Goal: Task Accomplishment & Management: Use online tool/utility

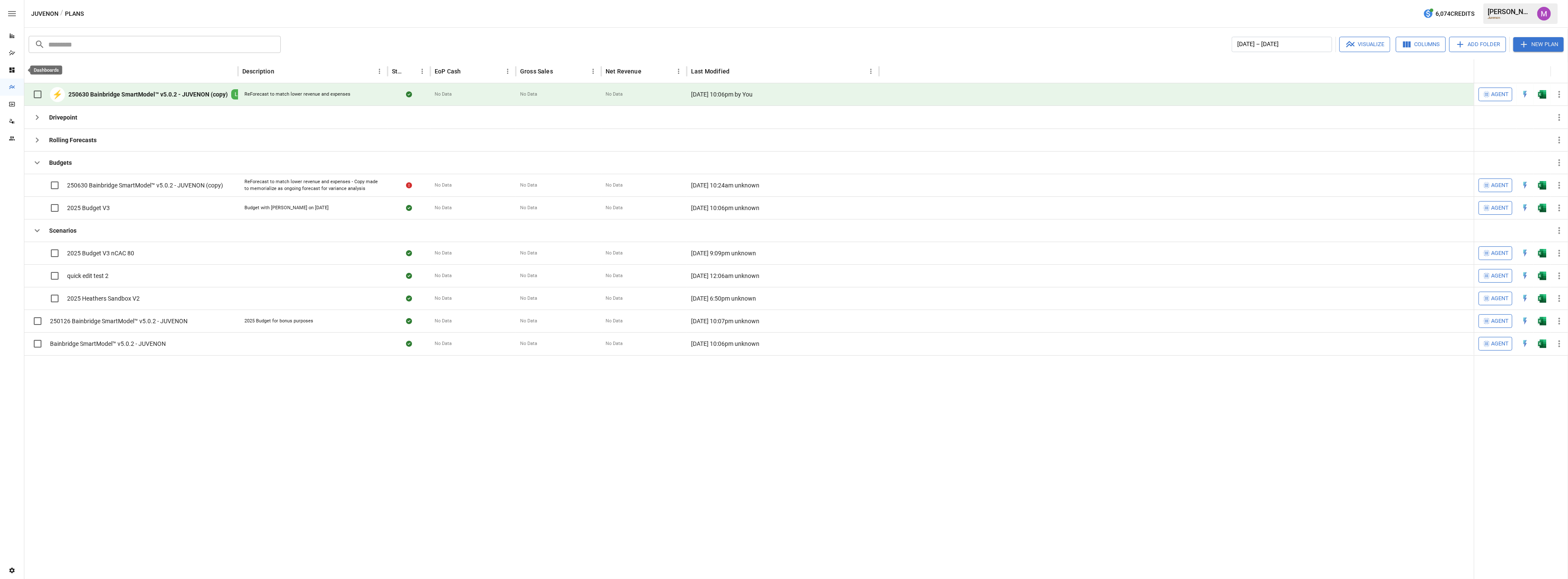
click at [9, 72] on icon "Dashboards" at bounding box center [12, 70] width 5 height 5
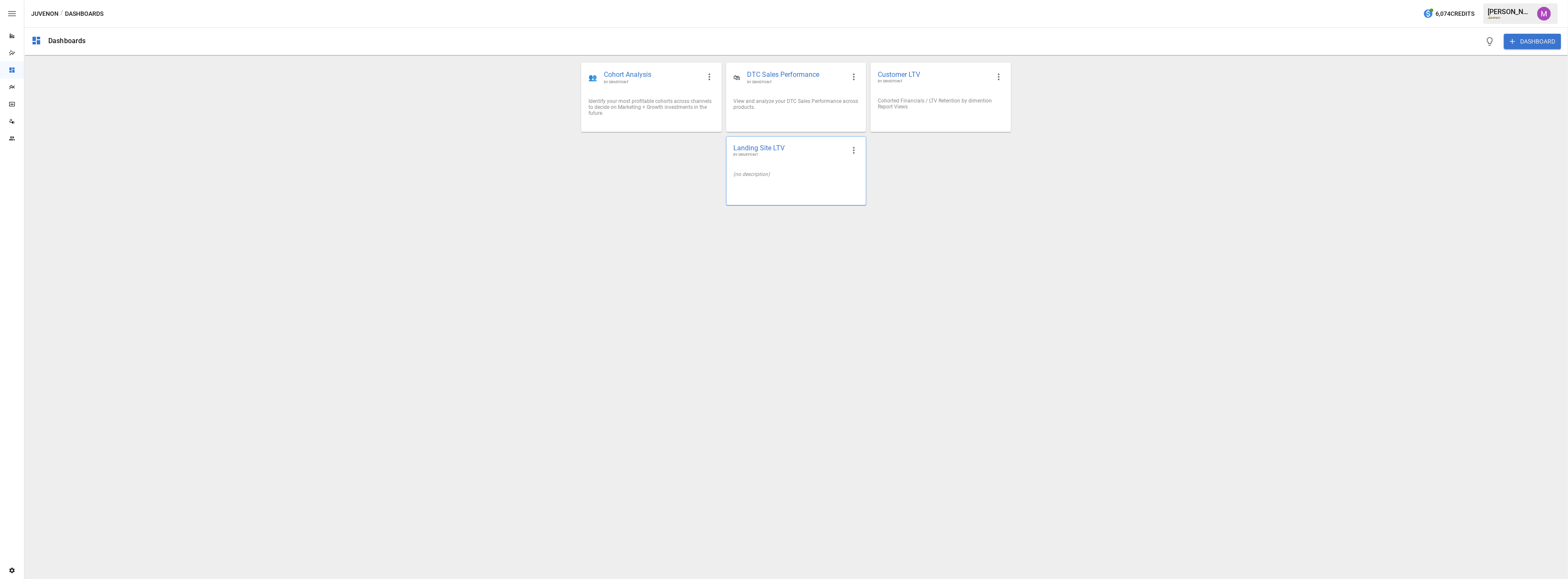
click at [750, 150] on span "Landing Site LTV" at bounding box center [789, 148] width 112 height 9
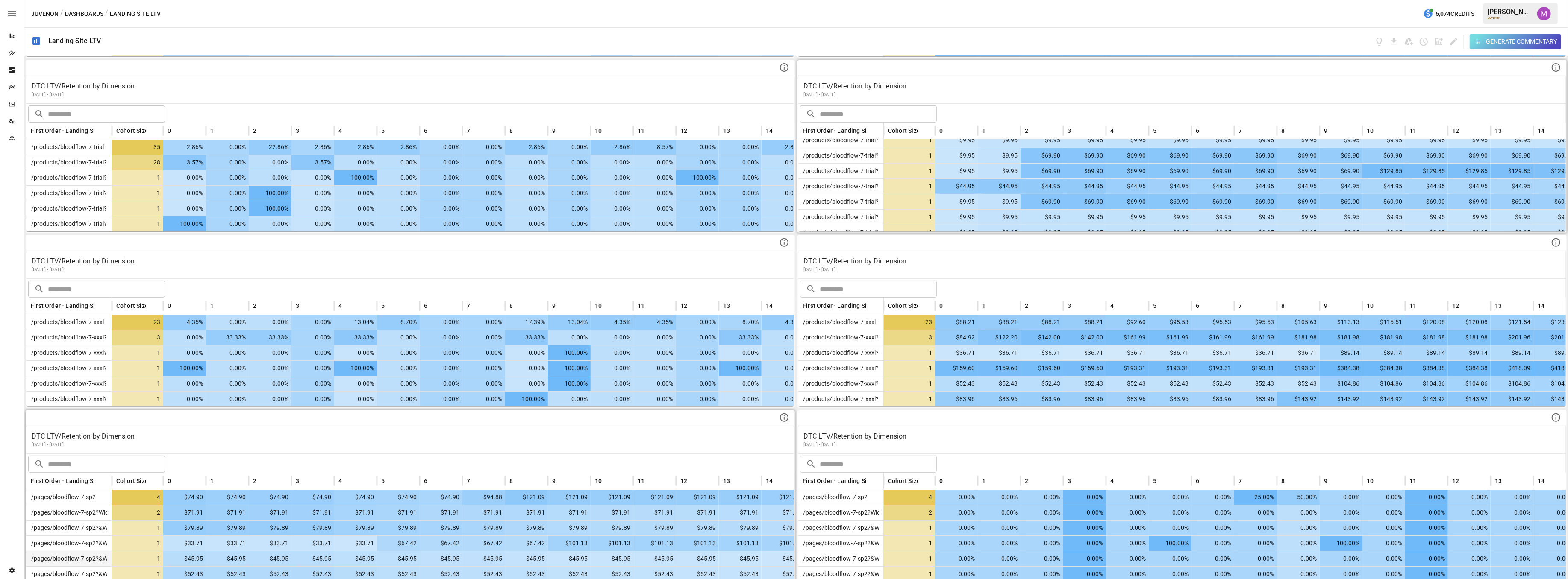
scroll to position [455, 0]
drag, startPoint x: 614, startPoint y: 525, endPoint x: 514, endPoint y: 450, distance: 125.0
click at [514, 454] on div "​ ​" at bounding box center [410, 463] width 768 height 19
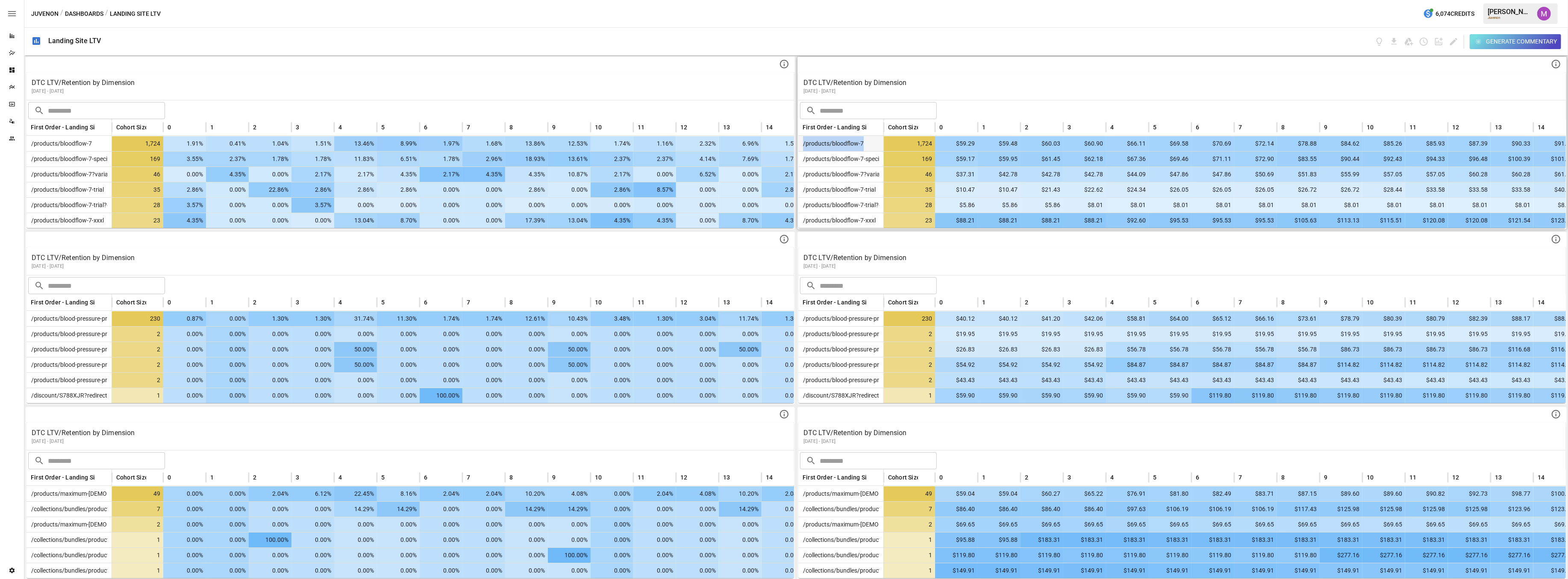
drag, startPoint x: 873, startPoint y: 143, endPoint x: 797, endPoint y: 145, distance: 76.0
click at [799, 145] on div "/products/bloodflow-7" at bounding box center [841, 143] width 85 height 15
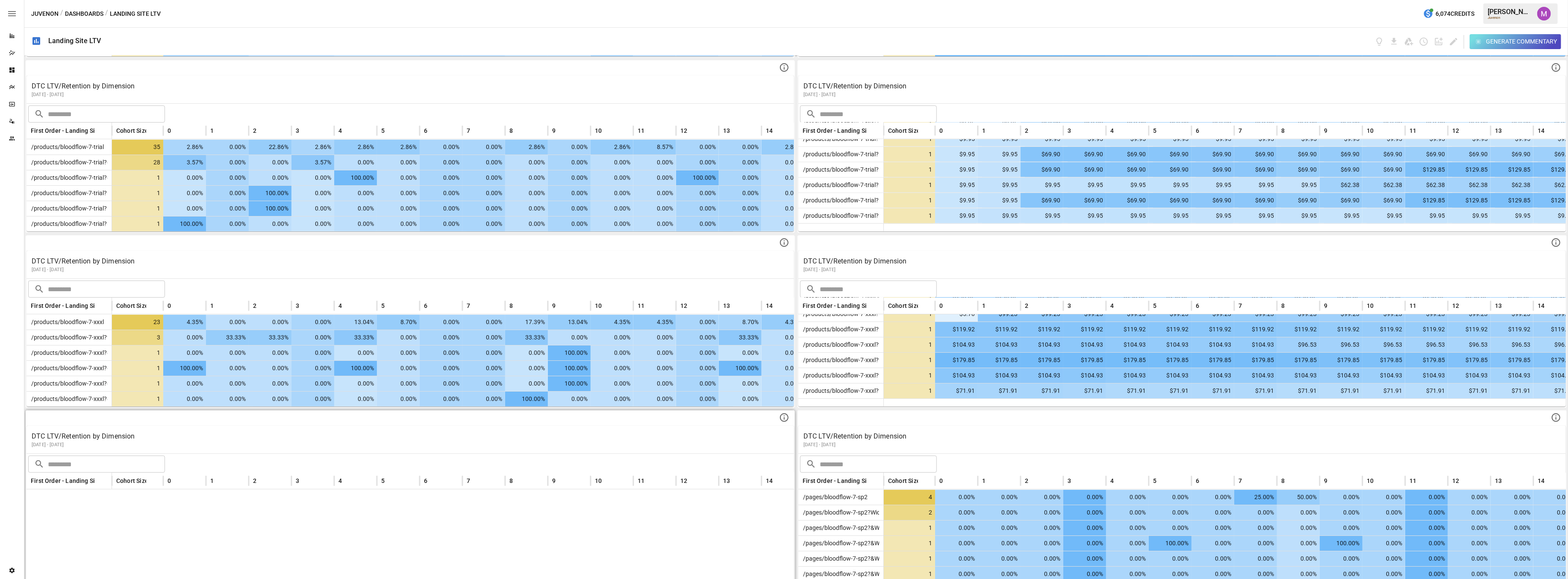
scroll to position [683, 0]
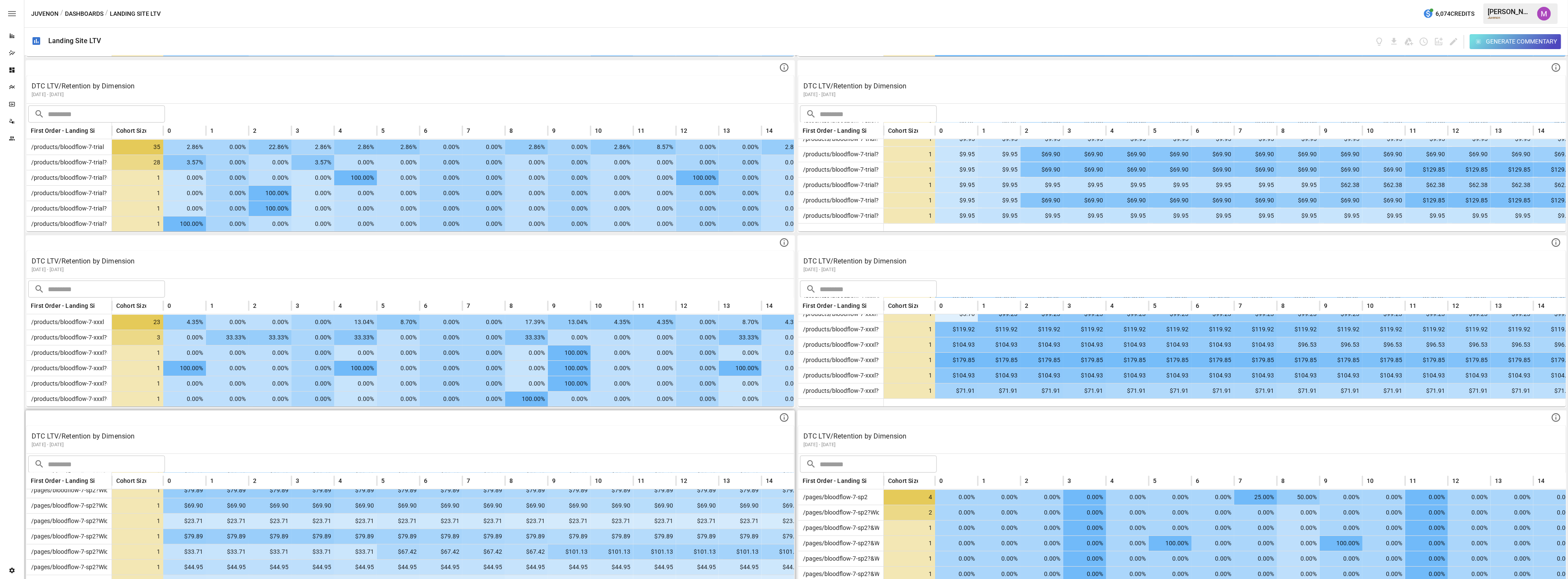
drag, startPoint x: 74, startPoint y: 437, endPoint x: 35, endPoint y: 436, distance: 39.0
drag, startPoint x: 35, startPoint y: 436, endPoint x: 57, endPoint y: 475, distance: 44.8
drag, startPoint x: 57, startPoint y: 475, endPoint x: 64, endPoint y: 475, distance: 7.0
click at [349, 454] on div "​ ​" at bounding box center [410, 463] width 768 height 19
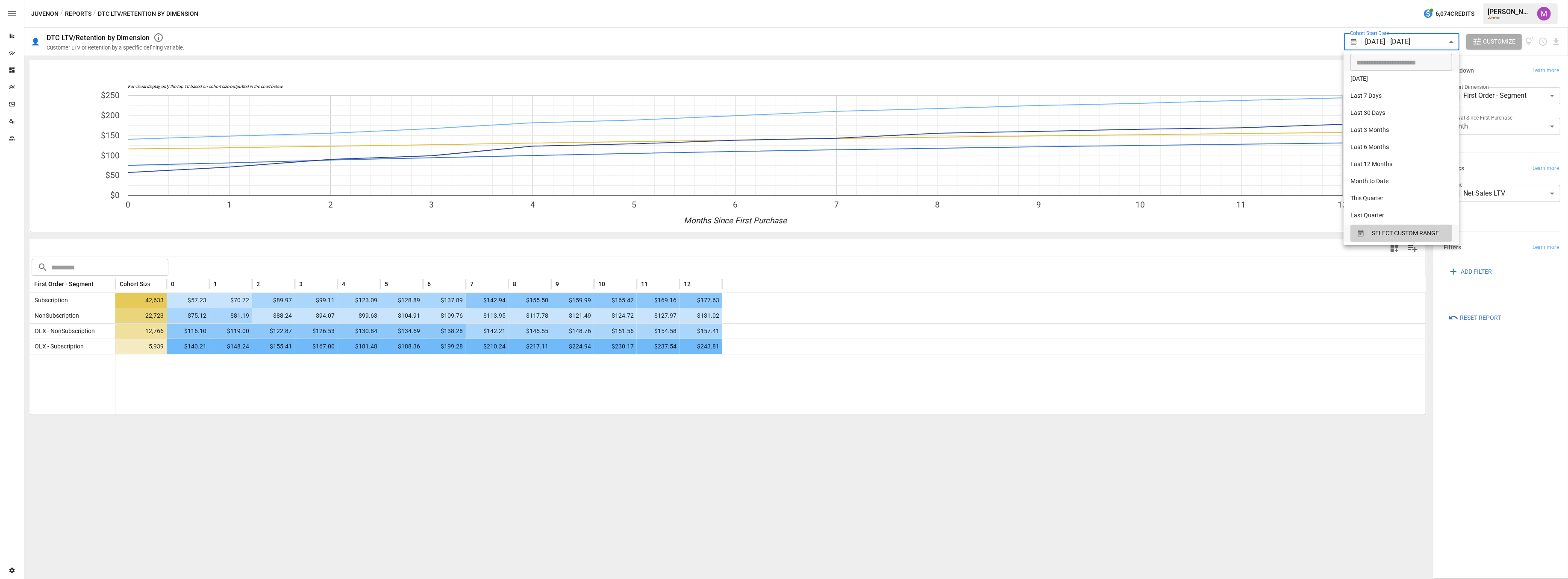
click at [1387, 0] on body "Reports Dazzler Studio Dashboards Plans SmartModel ™ Data Sources Team Settings…" at bounding box center [784, 0] width 1568 height 0
click at [1356, 66] on input "**********" at bounding box center [1398, 62] width 96 height 17
type input "**********"
click at [1206, 44] on div at bounding box center [784, 290] width 1568 height 579
click at [1402, 0] on body "Reports Dazzler Studio Dashboards Plans SmartModel ™ Data Sources Team Settings…" at bounding box center [784, 0] width 1568 height 0
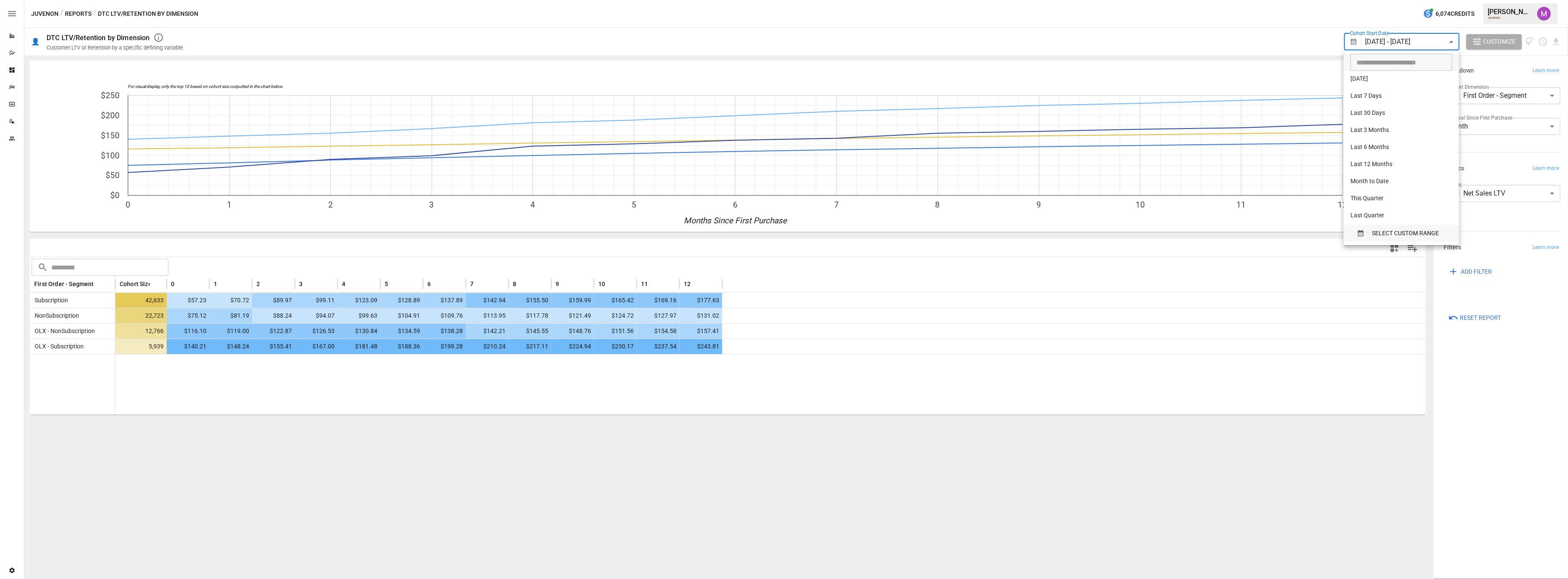
click at [1375, 228] on span "SELECT CUSTOM RANGE" at bounding box center [1405, 234] width 67 height 11
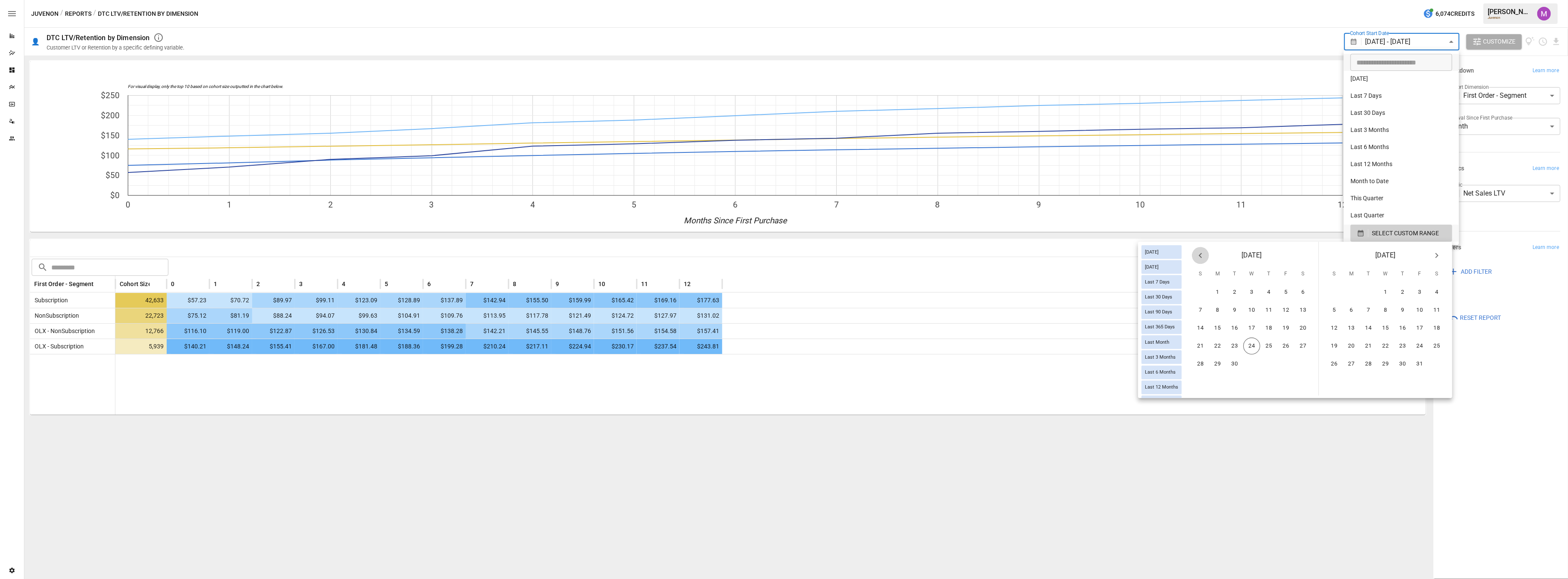
click at [1206, 255] on button "Previous month" at bounding box center [1200, 255] width 17 height 17
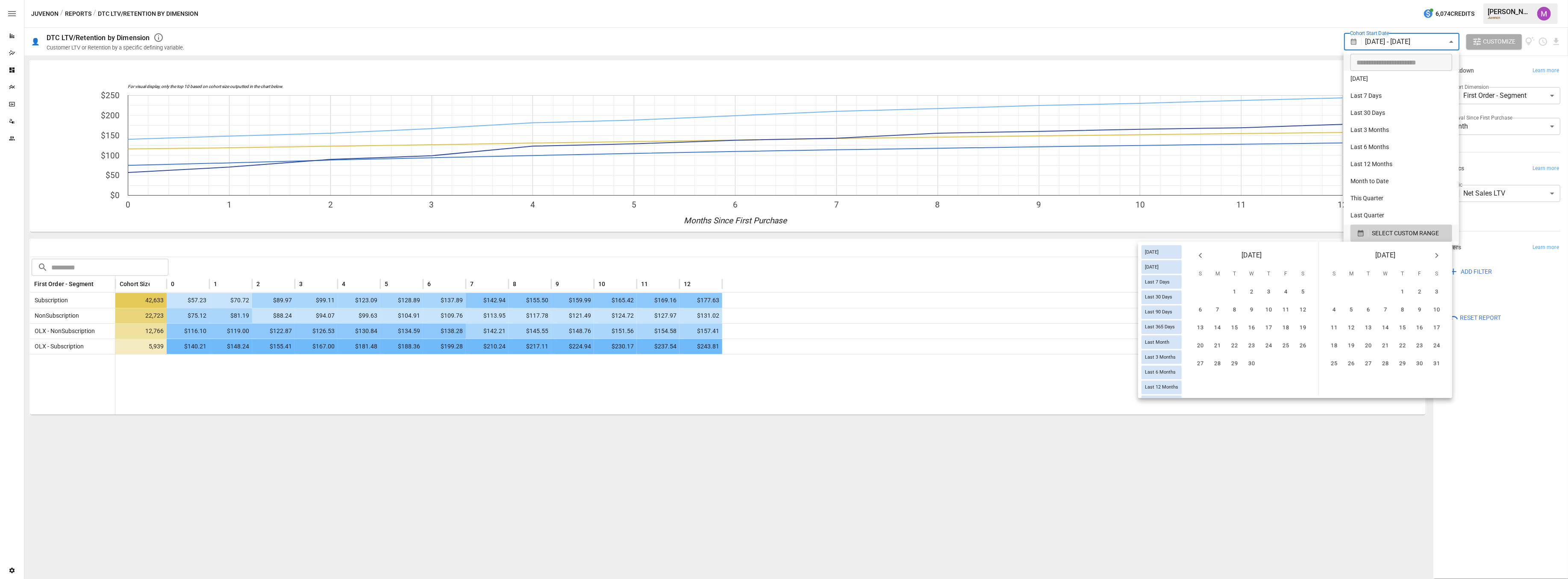
click at [1206, 255] on button "Previous month" at bounding box center [1200, 255] width 17 height 17
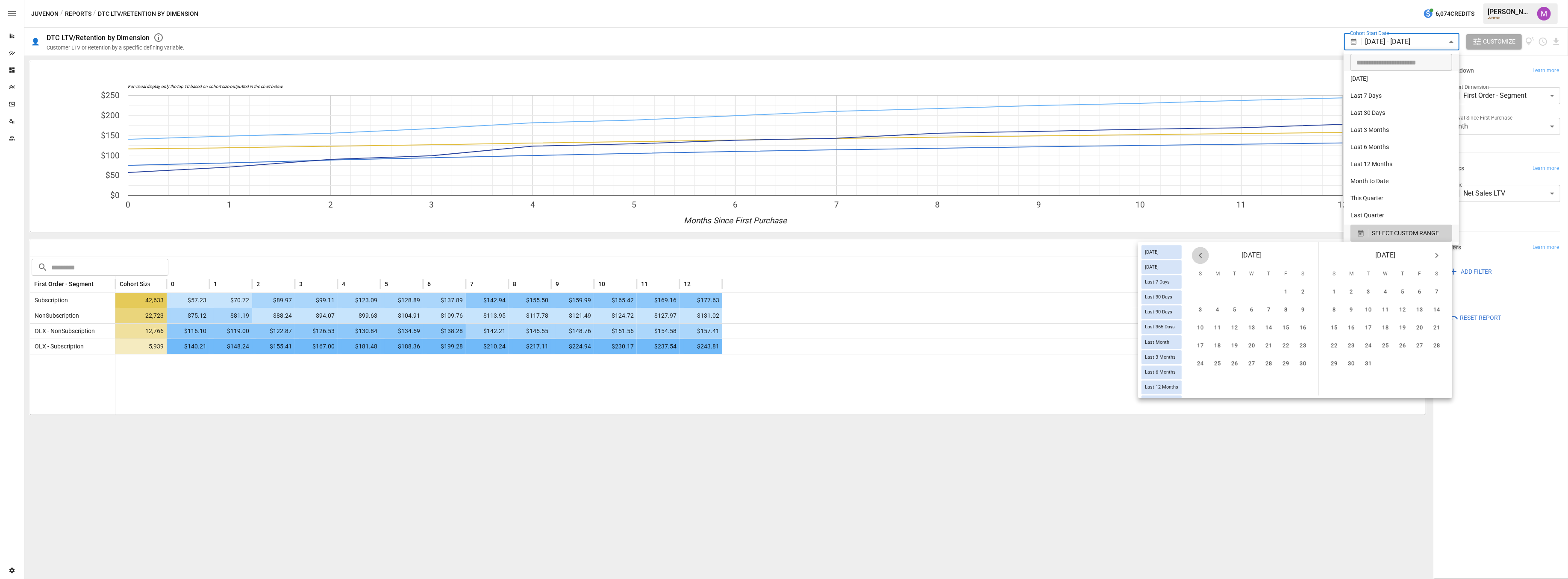
click at [1206, 255] on button "Previous month" at bounding box center [1200, 255] width 17 height 17
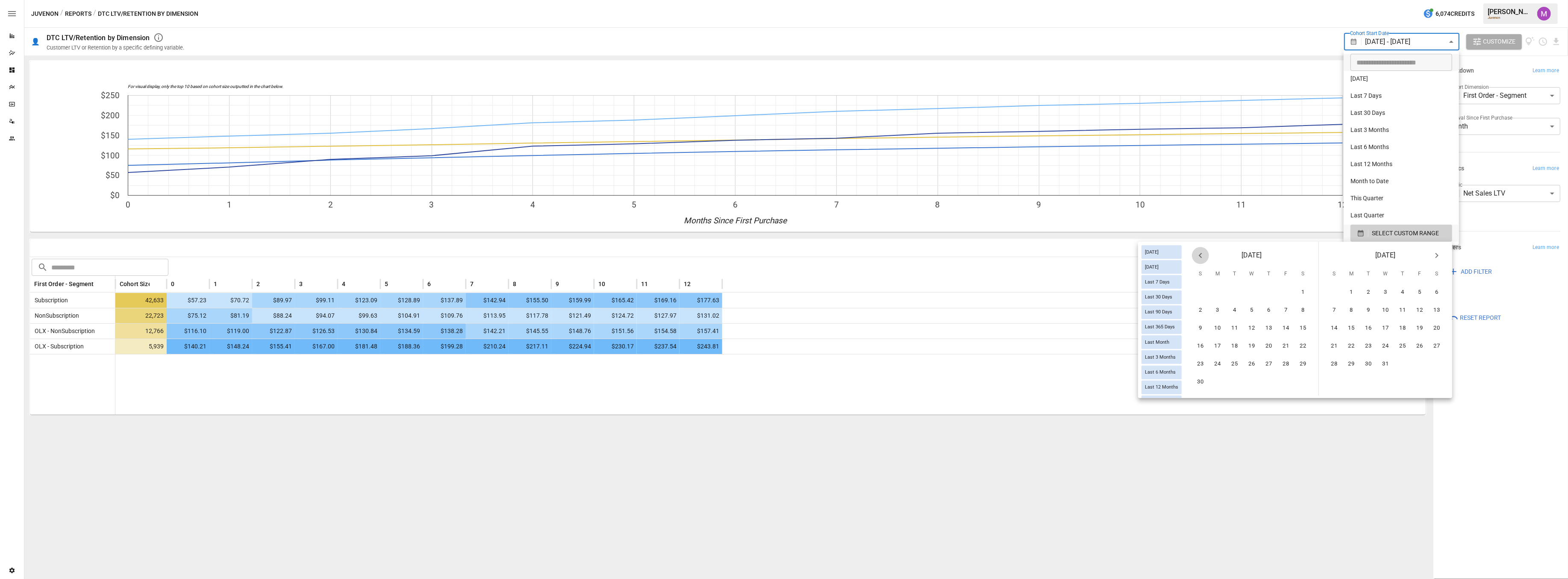
click at [1207, 258] on button "Previous month" at bounding box center [1200, 255] width 17 height 17
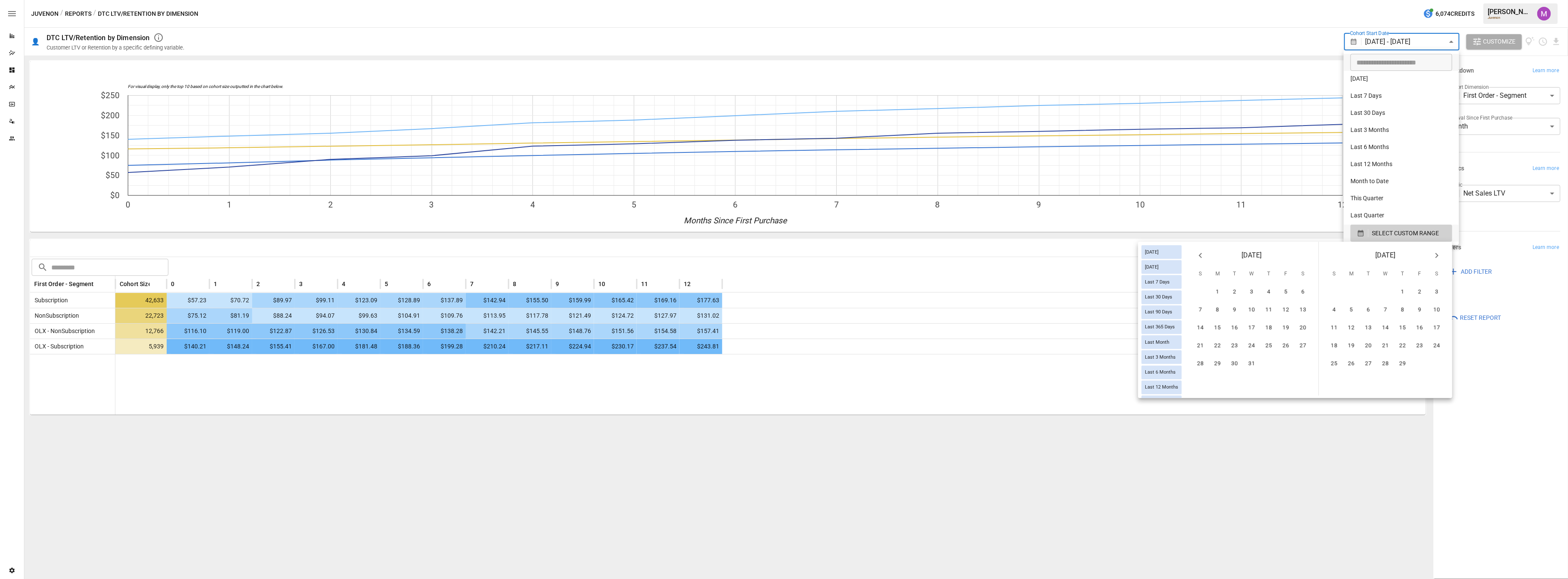
click at [1207, 258] on button "Previous month" at bounding box center [1200, 255] width 17 height 17
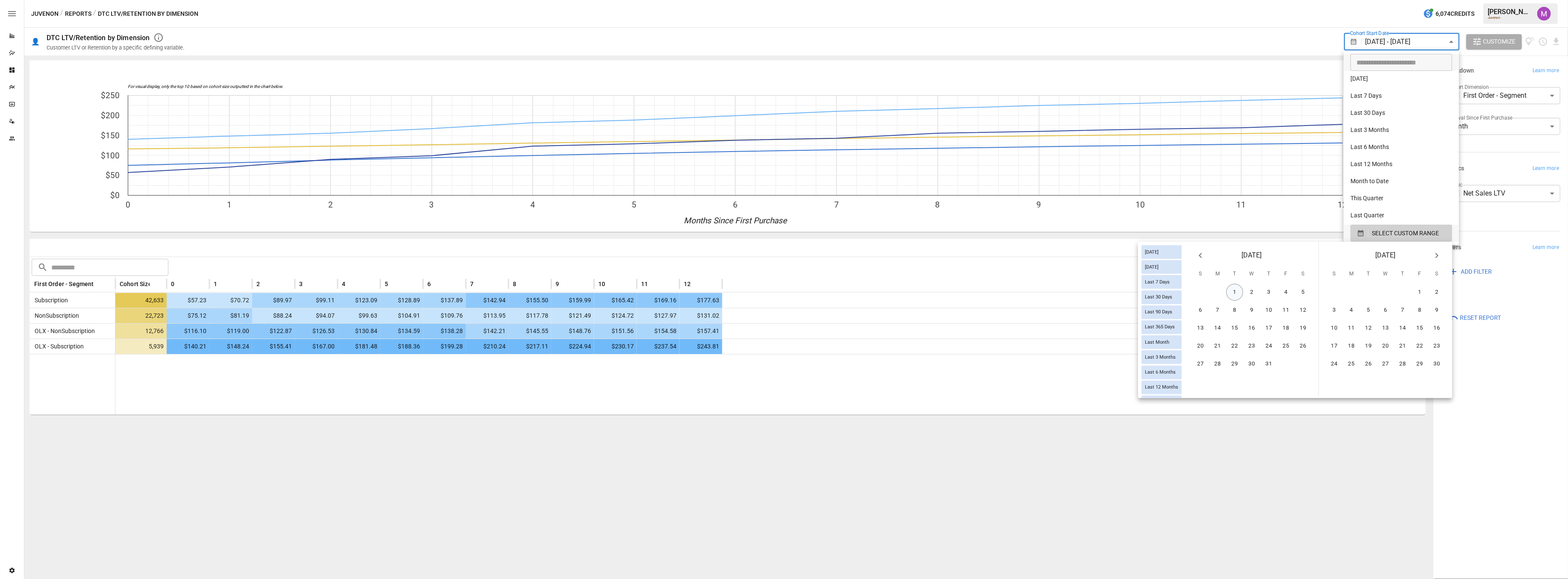
click at [1231, 295] on button "1" at bounding box center [1234, 293] width 17 height 17
click at [1438, 255] on icon "Next month" at bounding box center [1437, 255] width 10 height 10
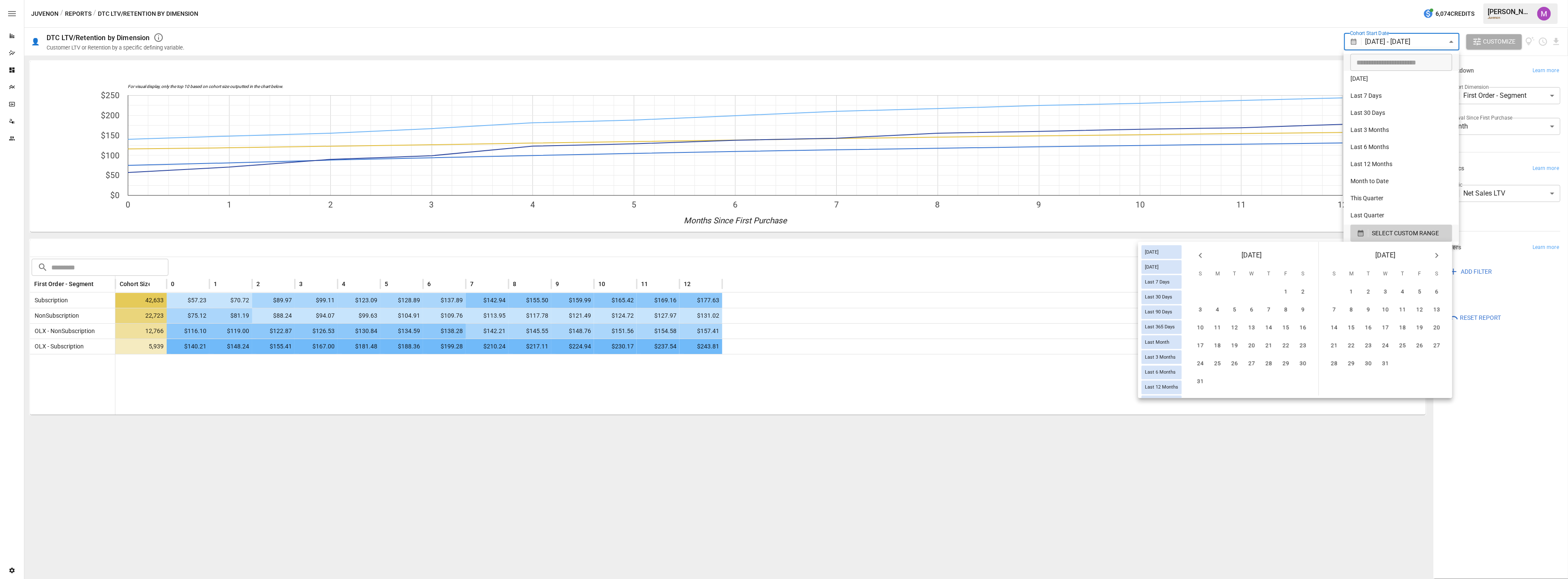
click at [1438, 255] on icon "Next month" at bounding box center [1437, 255] width 10 height 10
click at [1438, 255] on icon "Next month" at bounding box center [1437, 255] width 10 height 10
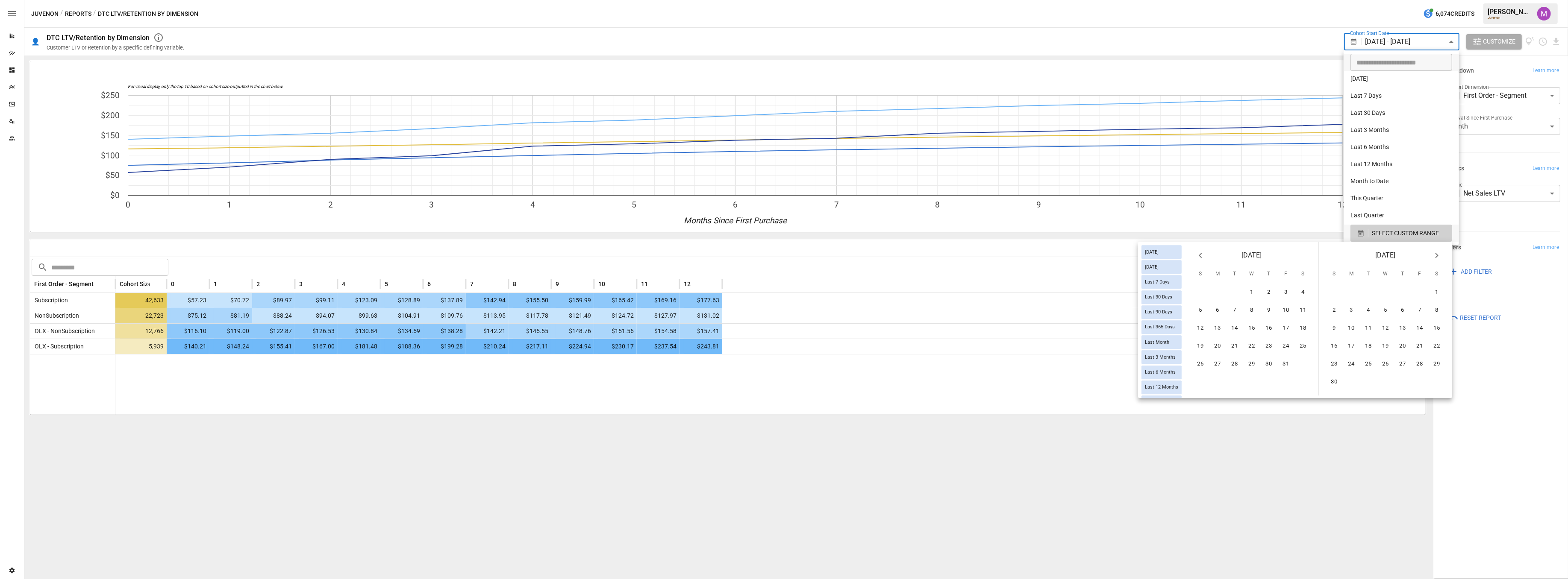
click at [1438, 255] on icon "Next month" at bounding box center [1437, 255] width 10 height 10
click at [1438, 258] on icon "Next month" at bounding box center [1437, 255] width 10 height 10
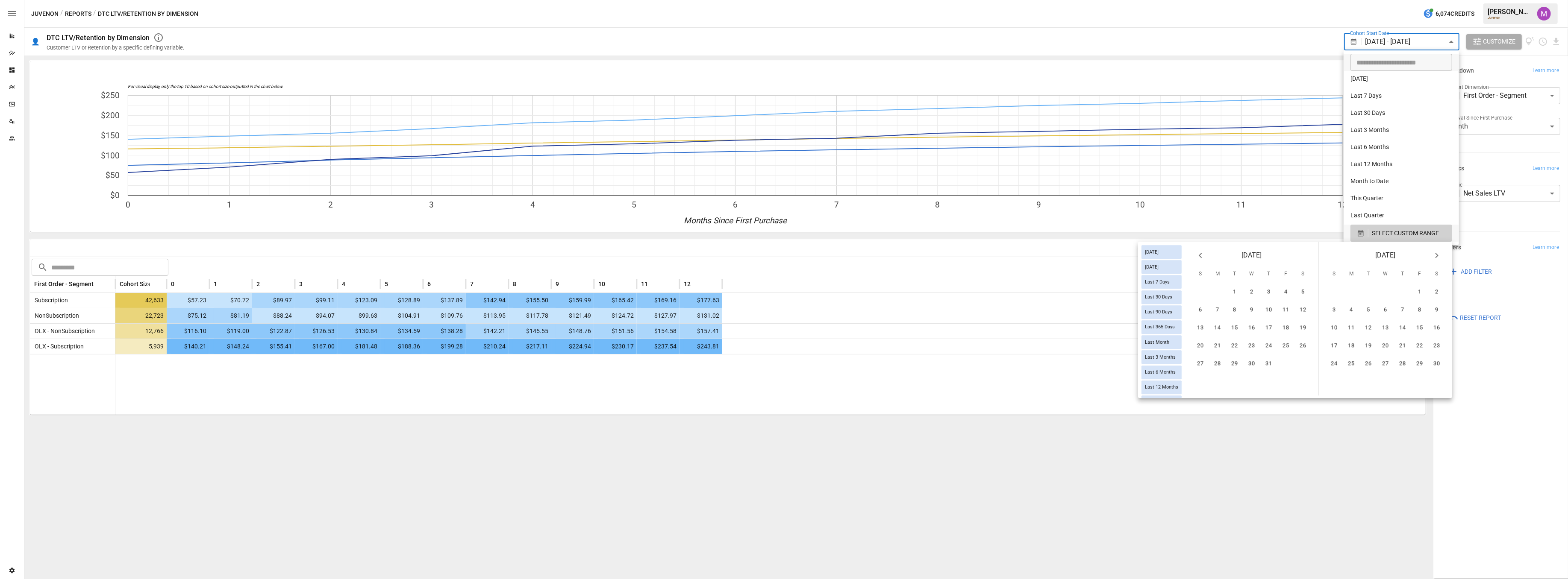
click at [1438, 258] on icon "Next month" at bounding box center [1437, 255] width 10 height 10
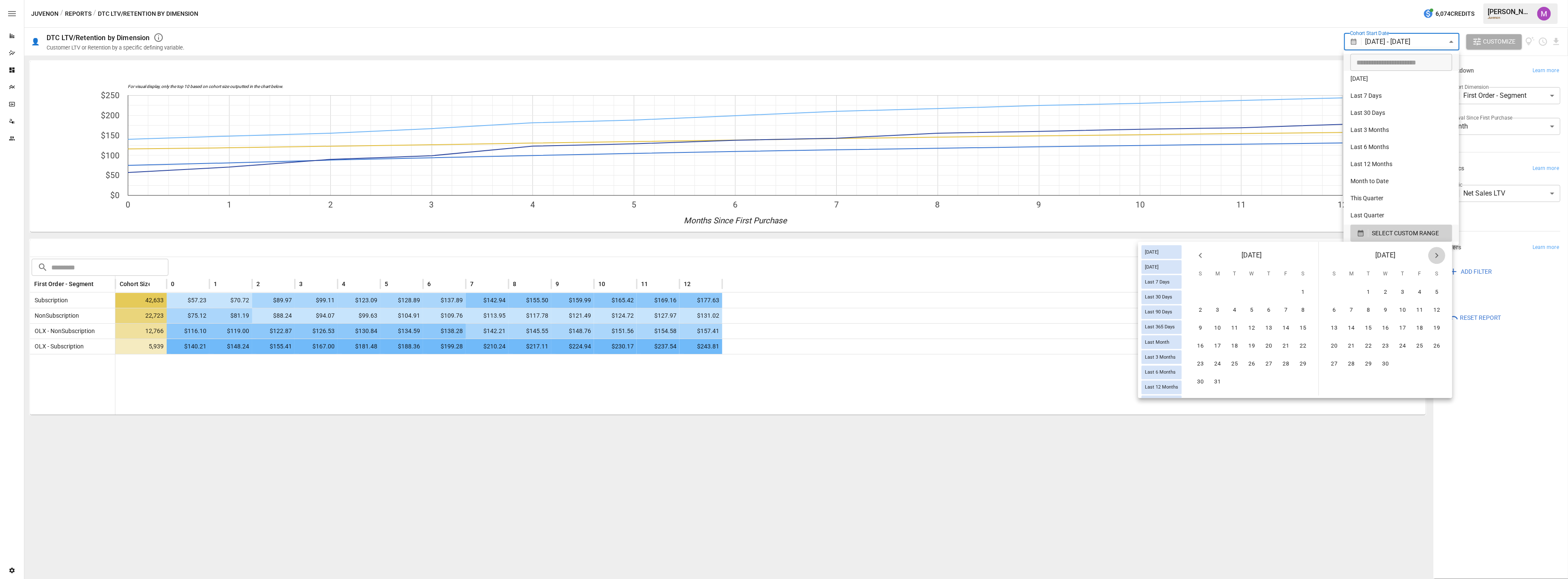
click at [1438, 258] on icon "Next month" at bounding box center [1437, 255] width 10 height 10
click at [1435, 256] on icon "Next month" at bounding box center [1437, 255] width 10 height 10
click at [1337, 376] on button "31" at bounding box center [1334, 382] width 17 height 17
